Goal: Information Seeking & Learning: Learn about a topic

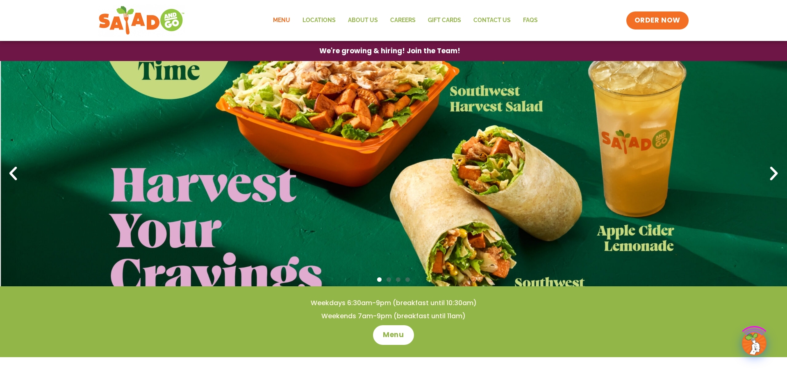
click at [284, 17] on link "Menu" at bounding box center [282, 20] width 30 height 19
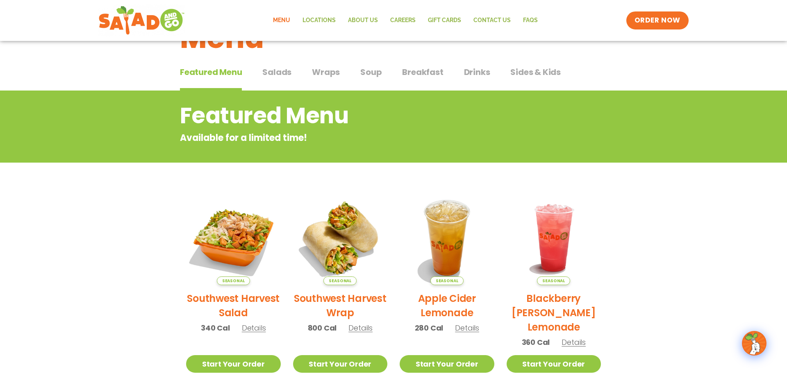
scroll to position [42, 0]
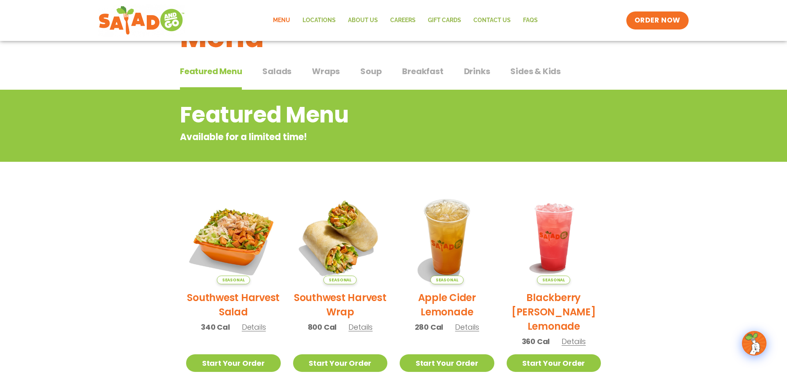
click at [287, 73] on span "Salads" at bounding box center [276, 71] width 29 height 12
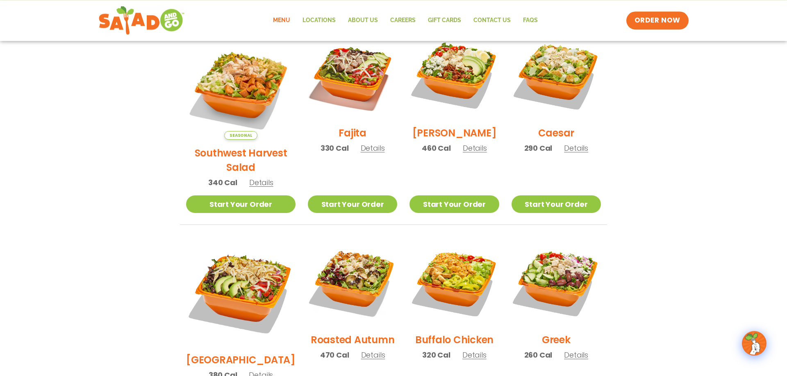
scroll to position [251, 0]
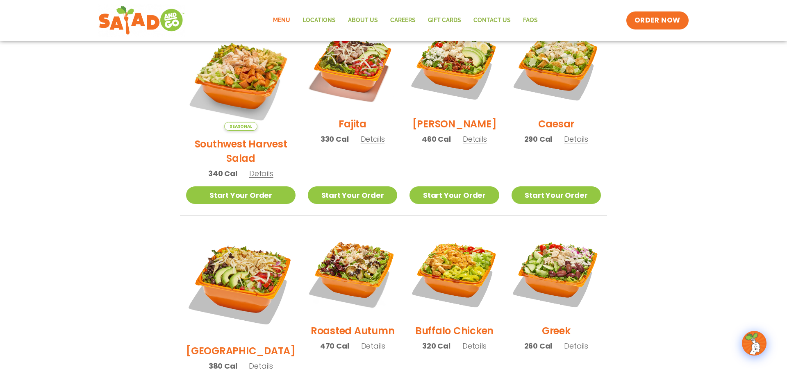
click at [474, 144] on span "Details" at bounding box center [475, 139] width 24 height 10
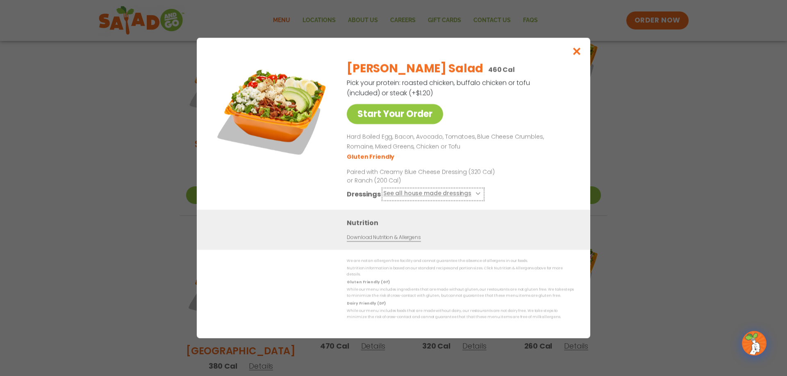
click at [477, 196] on button "See all house made dressings" at bounding box center [433, 194] width 100 height 10
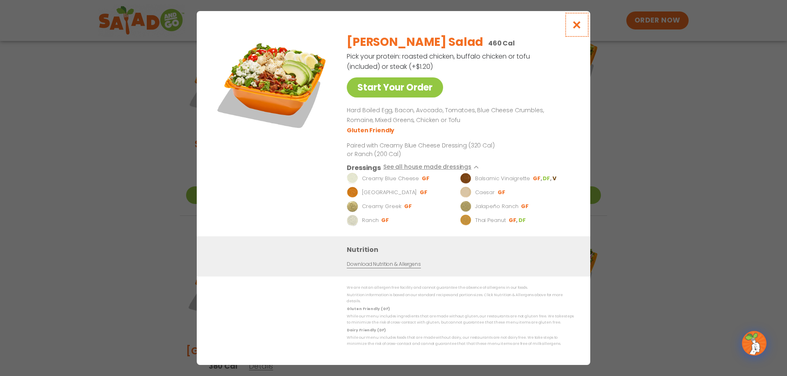
click at [576, 28] on icon "Close modal" at bounding box center [577, 24] width 10 height 9
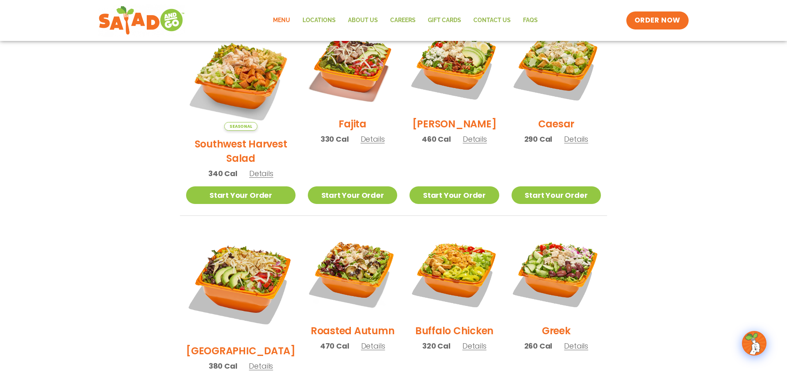
click at [650, 71] on section "Salads Our house-made dressings make our huge portions even more delicious. Goo…" at bounding box center [393, 241] width 787 height 720
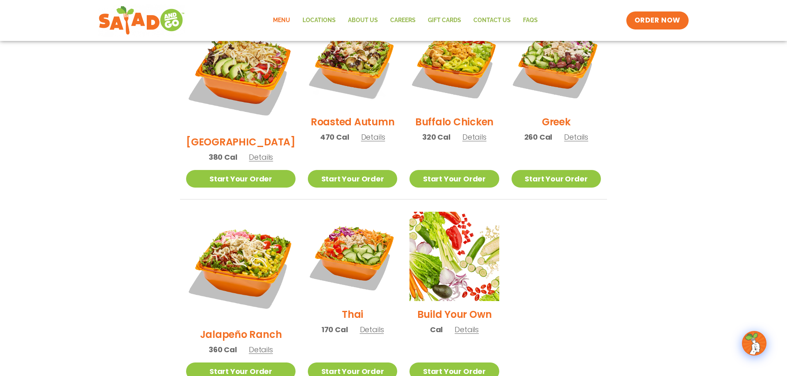
scroll to position [502, 0]
